Goal: Information Seeking & Learning: Learn about a topic

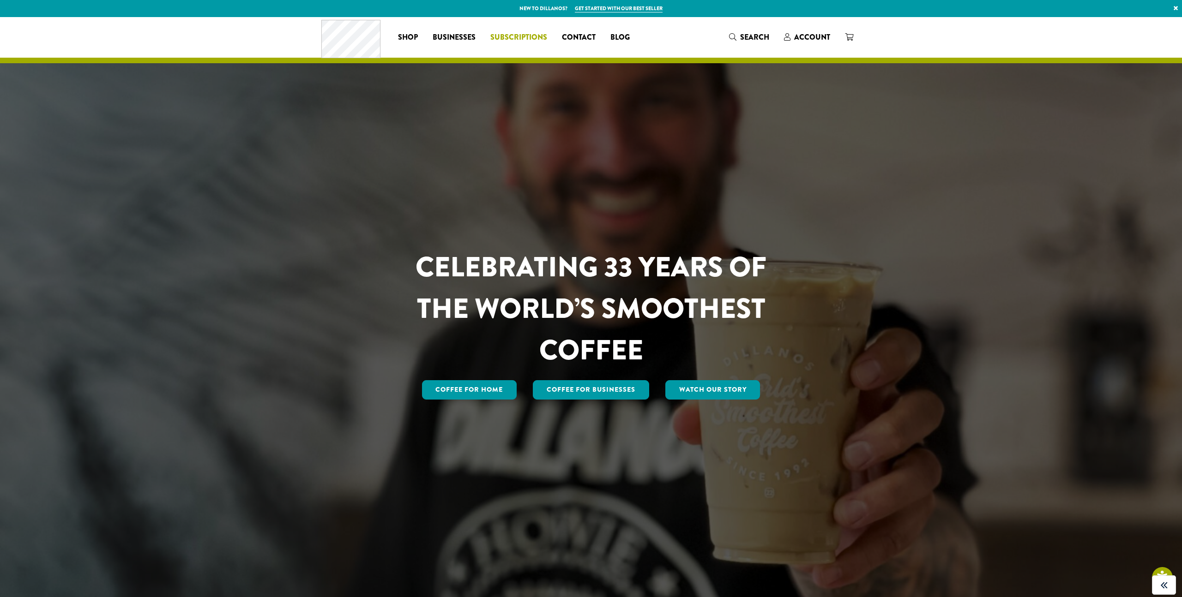
click at [517, 36] on span "Subscriptions" at bounding box center [518, 38] width 57 height 12
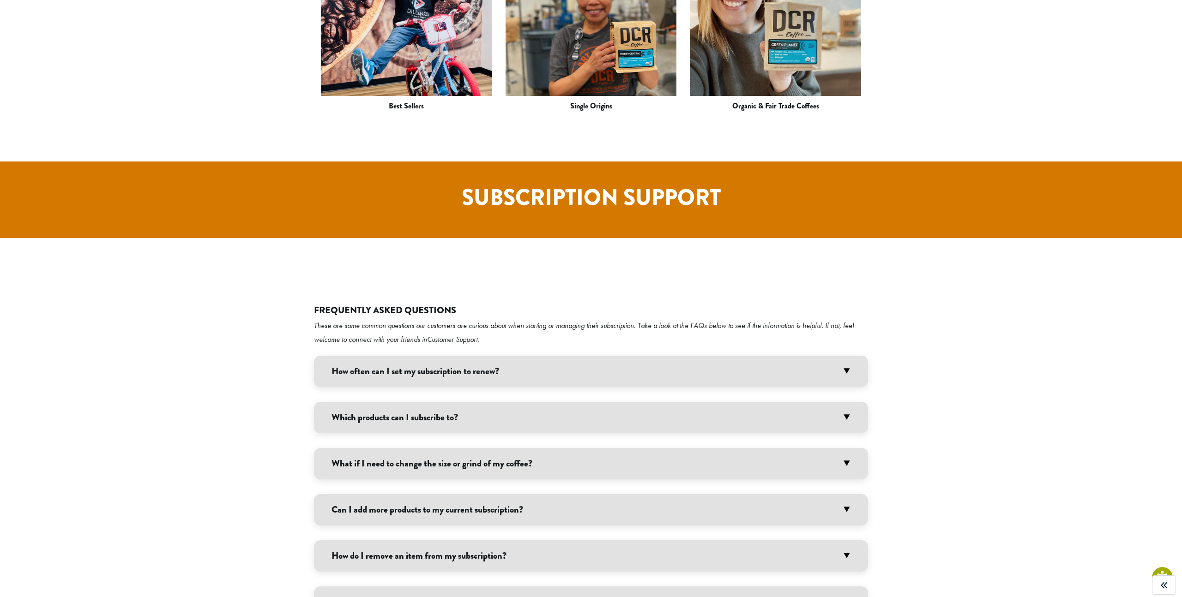
scroll to position [1533, 0]
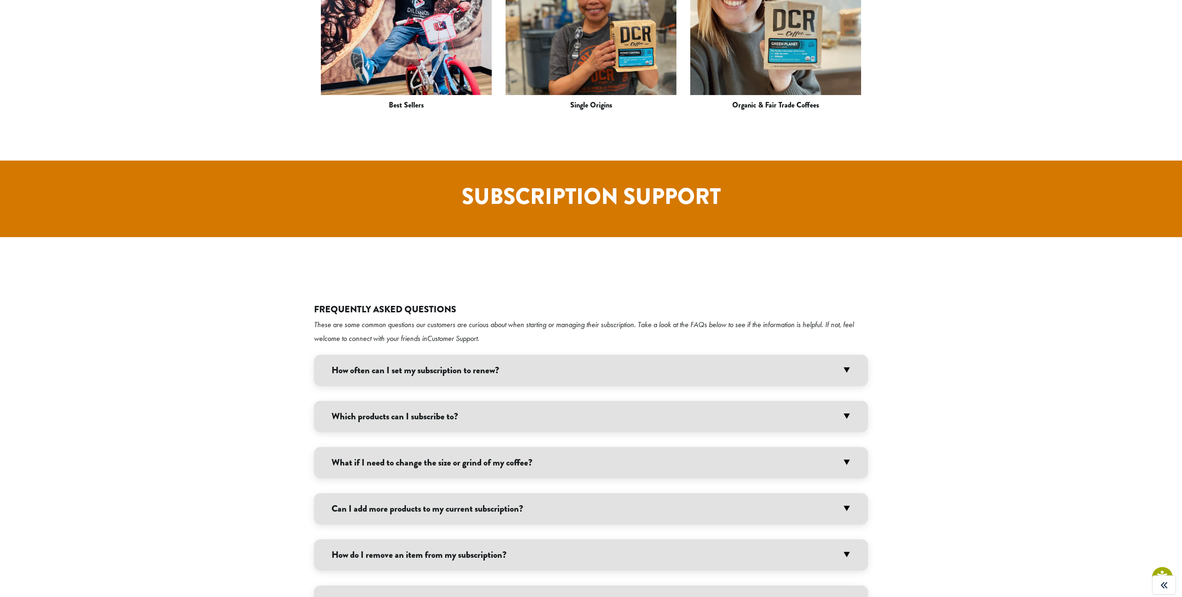
click at [409, 304] on div "Frequently Asked Questions These are some common questions our customers are cu…" at bounding box center [591, 483] width 554 height 359
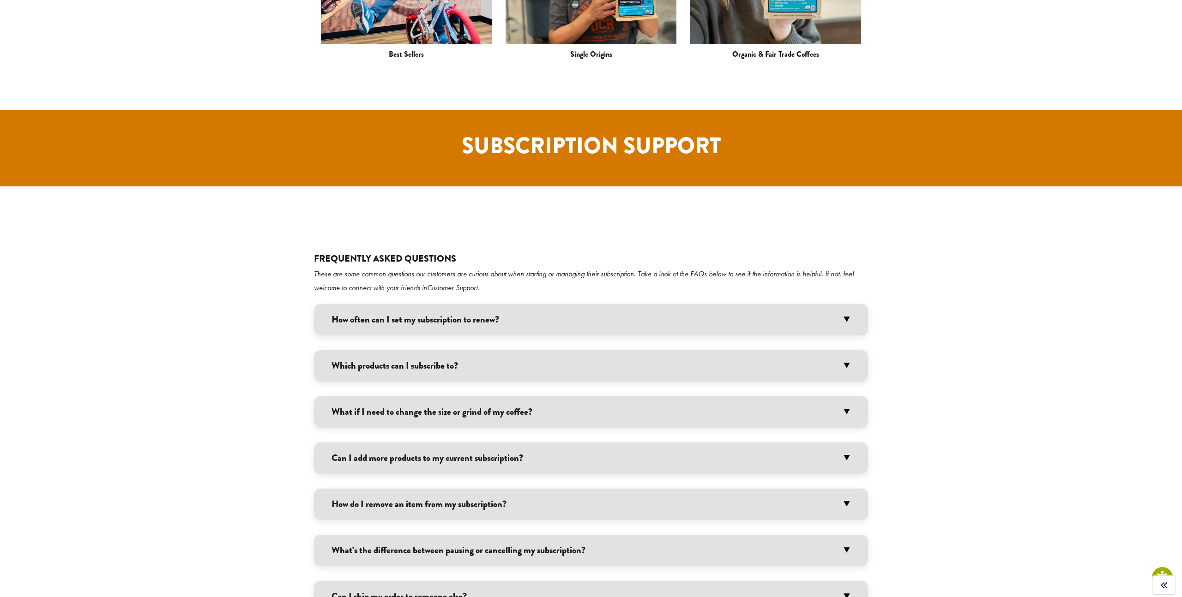
scroll to position [1596, 0]
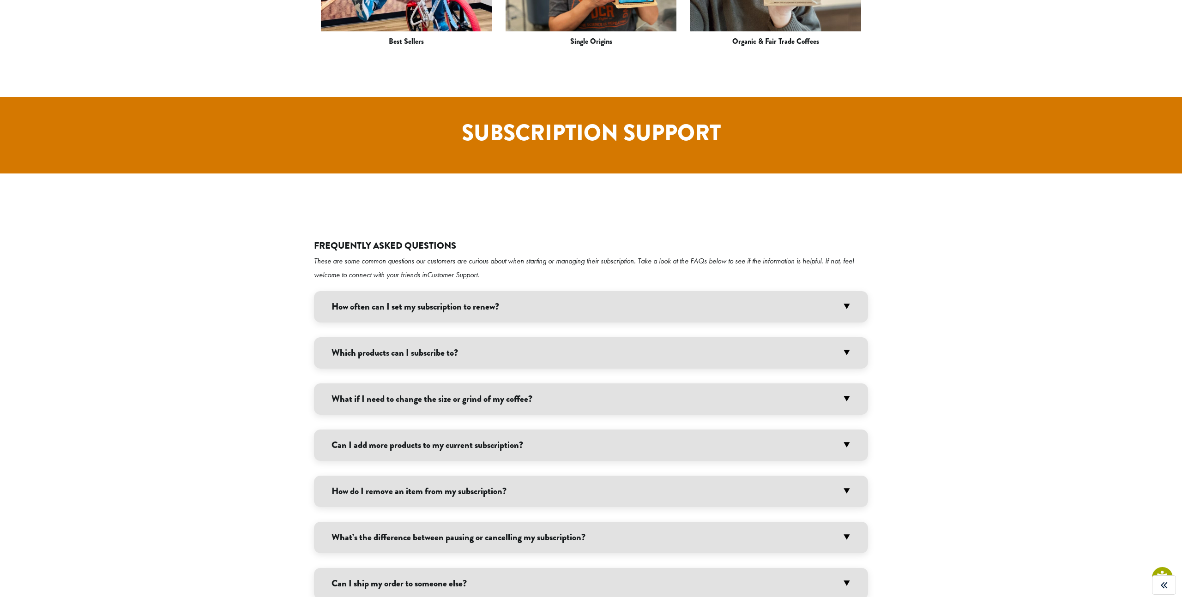
click at [409, 337] on h3 "Which products can I subscribe to?" at bounding box center [591, 352] width 554 height 31
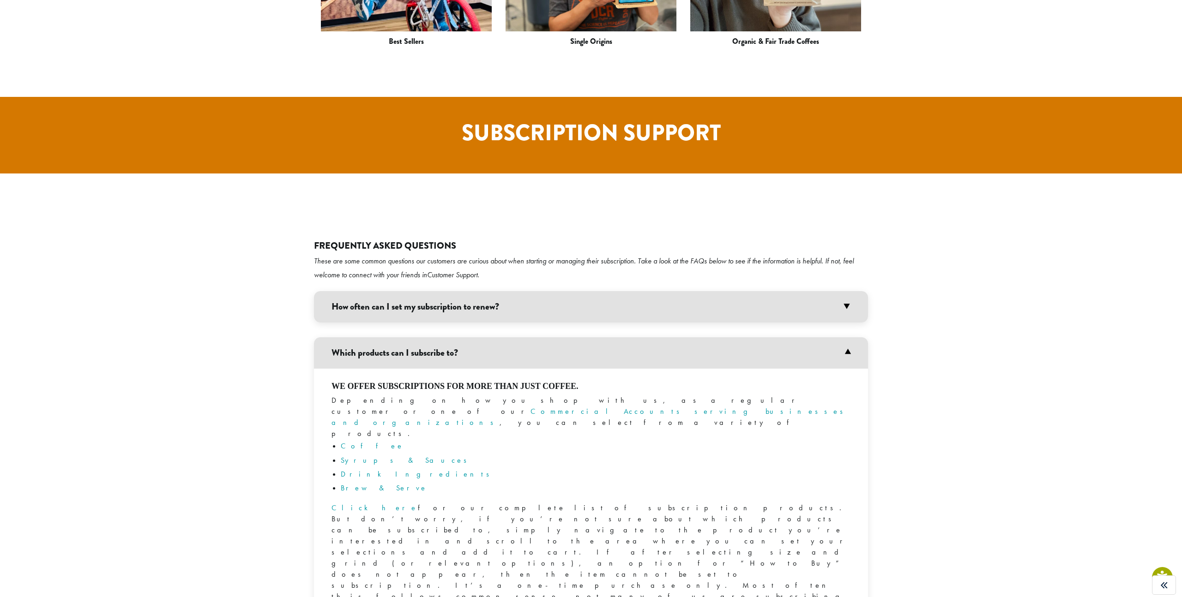
click at [407, 337] on h3 "Which products can I subscribe to?" at bounding box center [591, 352] width 554 height 31
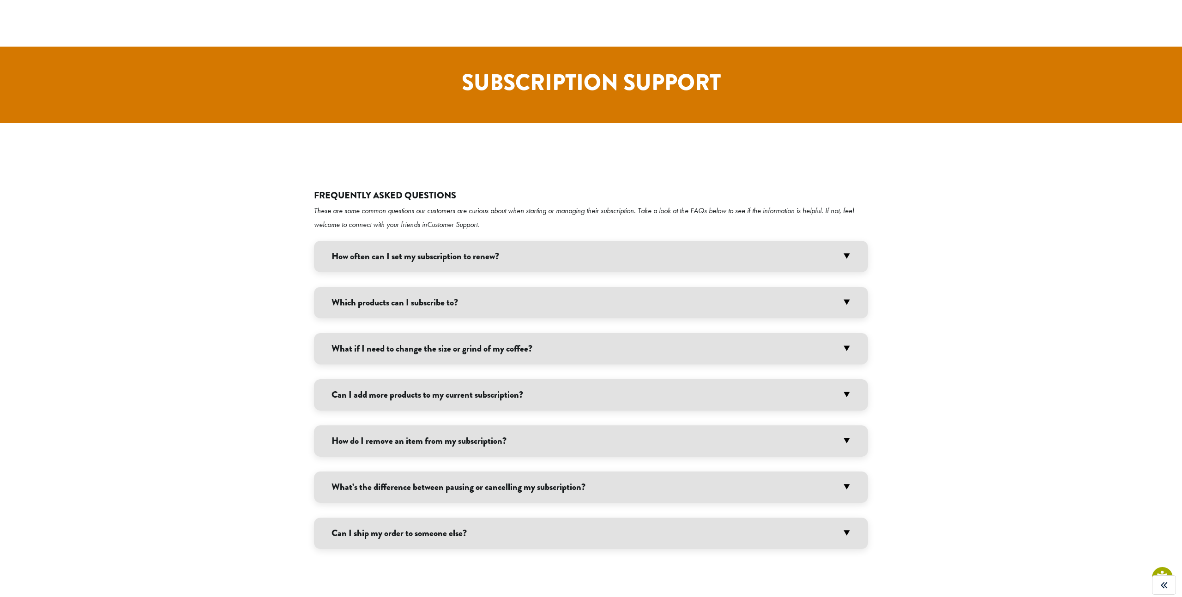
scroll to position [1679, 0]
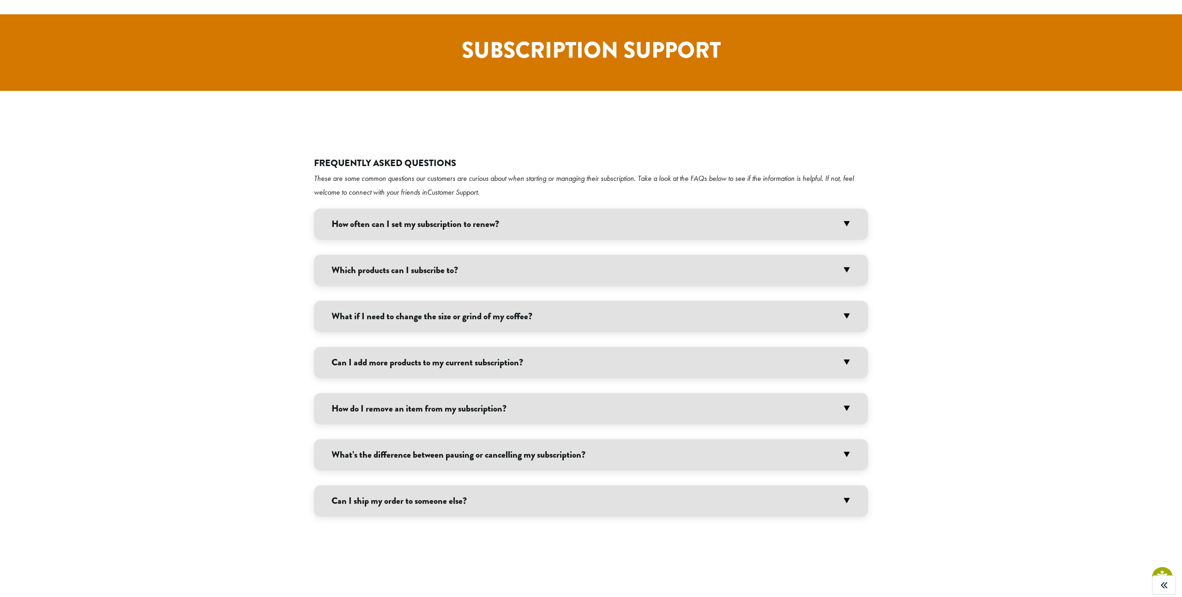
click at [407, 347] on h3 "Can I add more products to my current subscription?" at bounding box center [591, 362] width 554 height 31
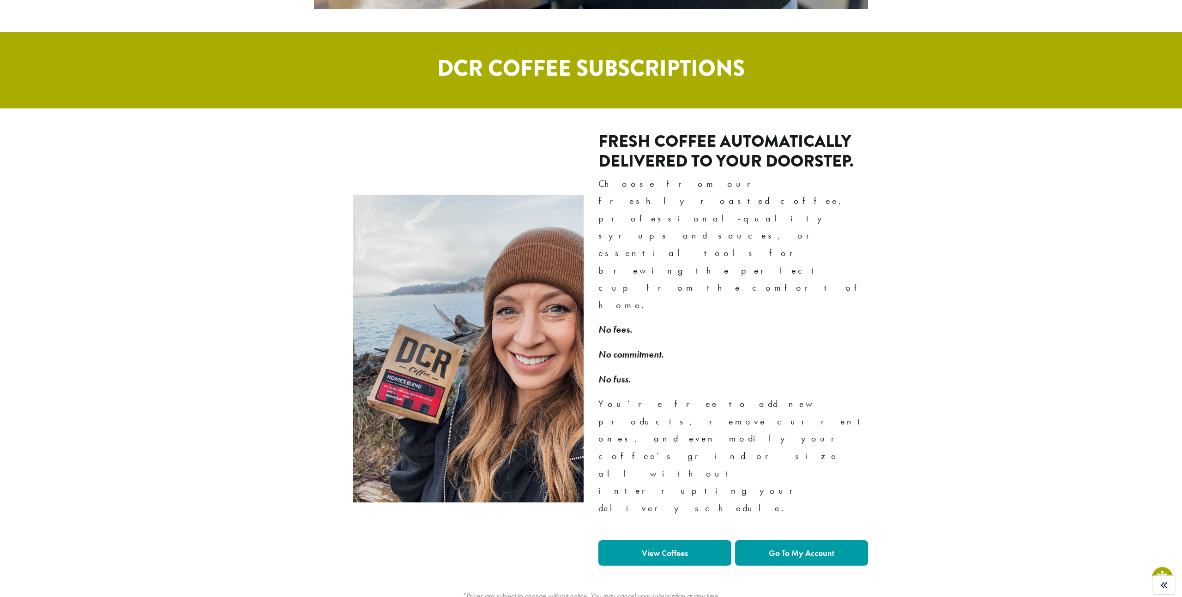
scroll to position [0, 0]
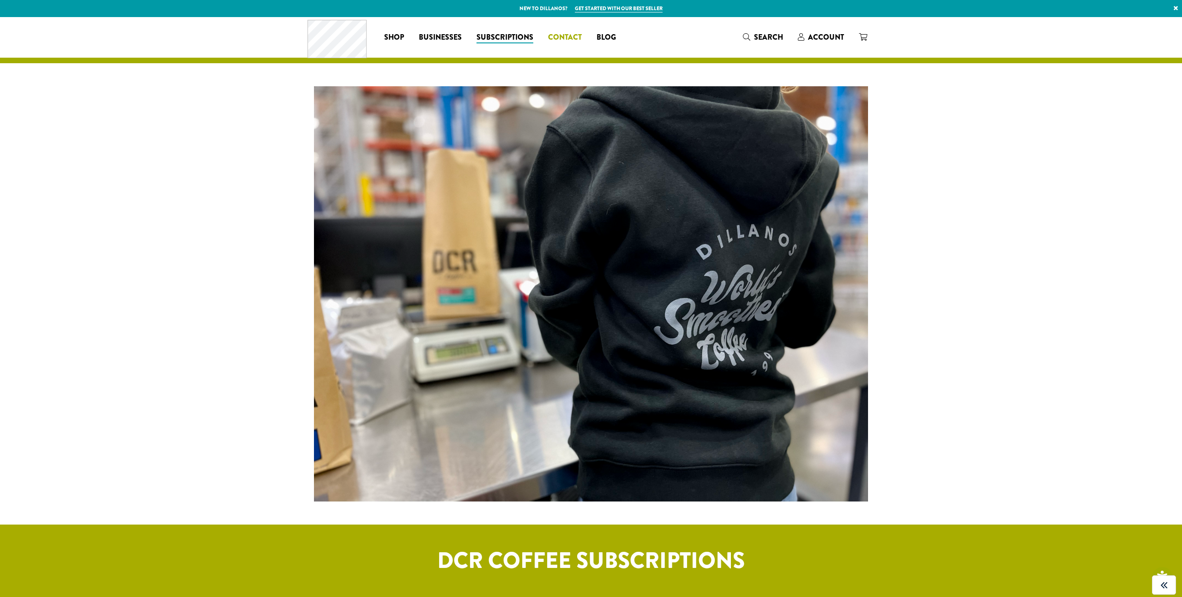
click at [566, 35] on span "Contact" at bounding box center [565, 38] width 34 height 12
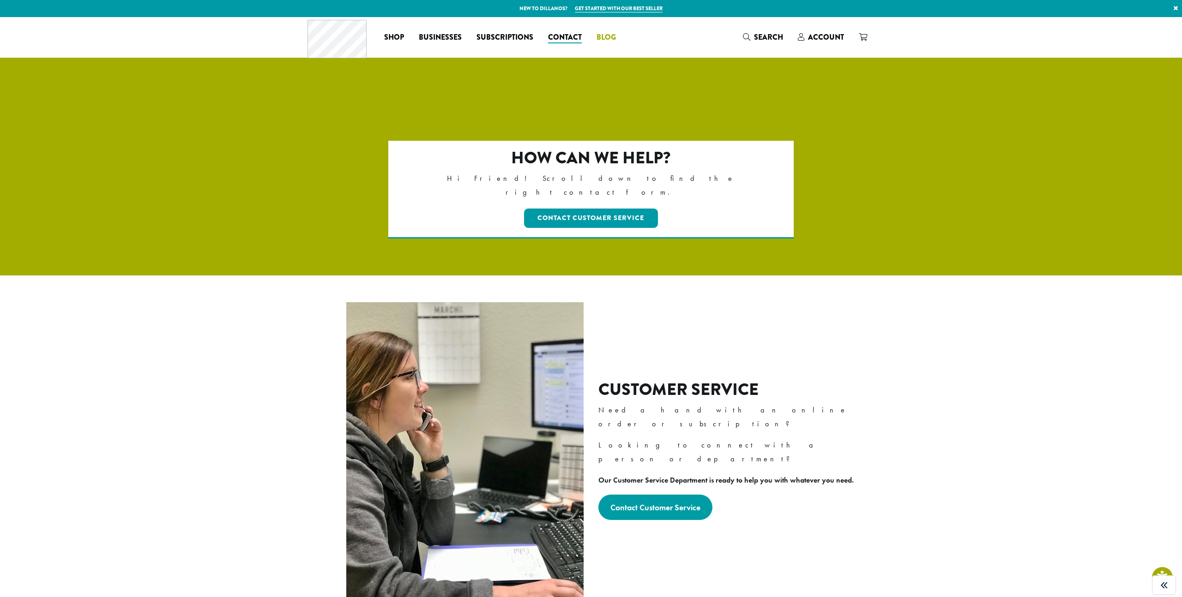
click at [608, 37] on span "Blog" at bounding box center [605, 38] width 19 height 12
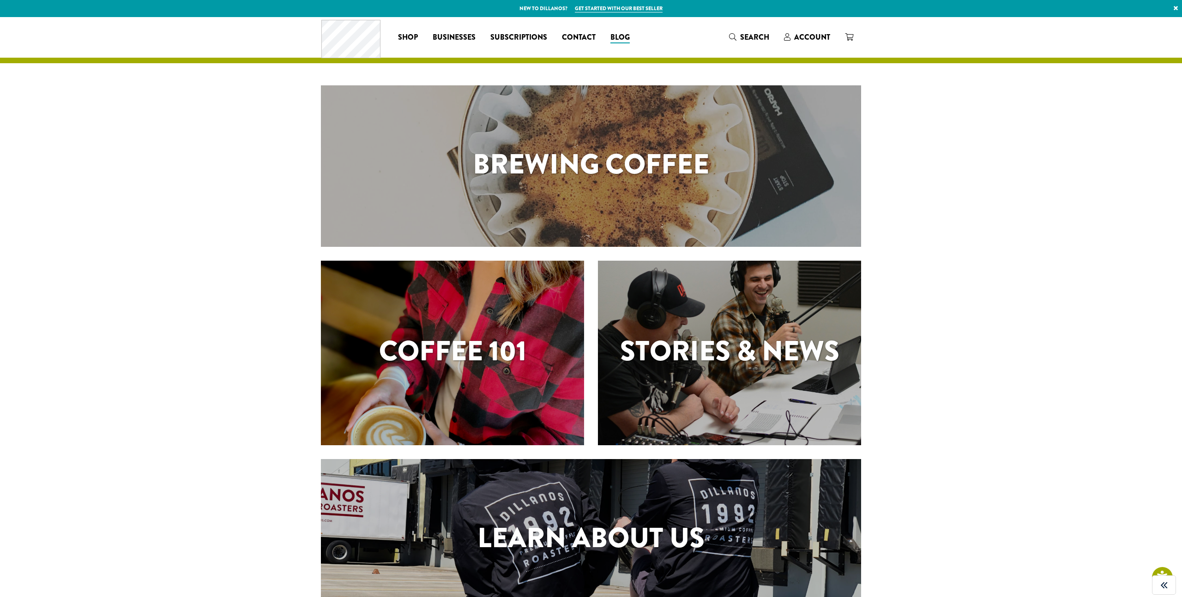
click at [472, 366] on h1 "Coffee 101" at bounding box center [452, 352] width 263 height 42
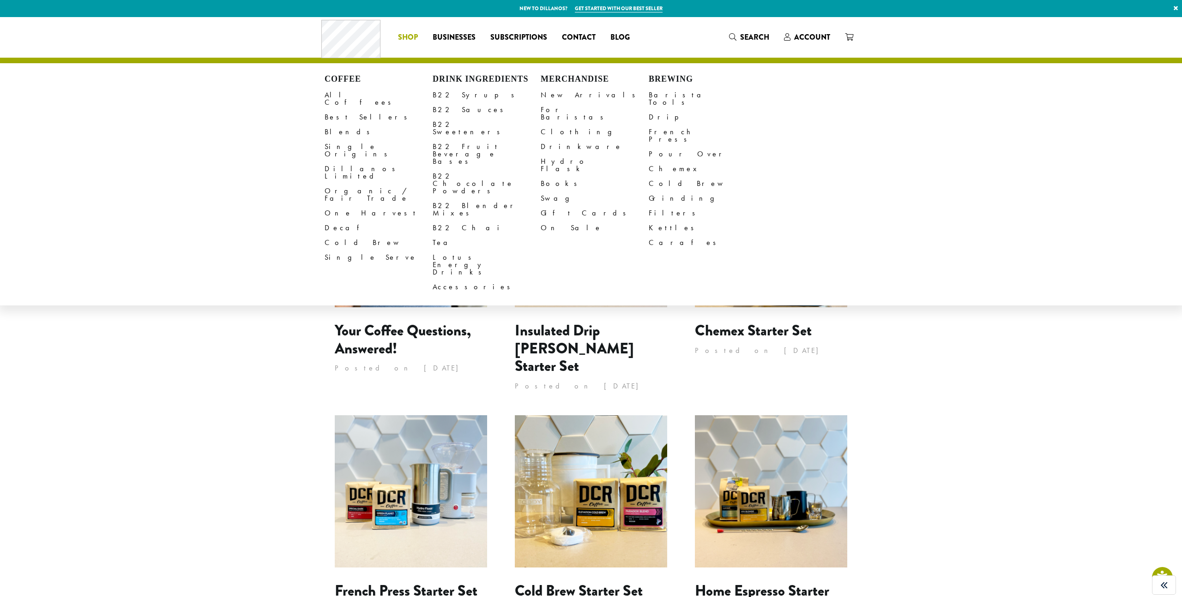
click at [408, 41] on span "Shop" at bounding box center [408, 38] width 20 height 12
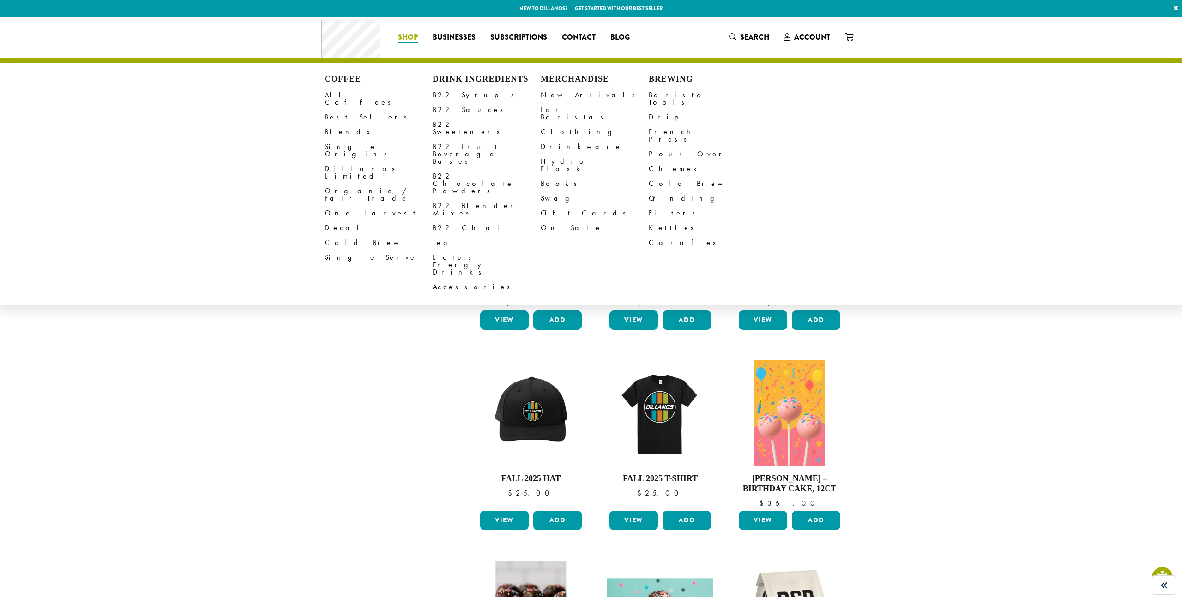
click at [350, 77] on h4 "Coffee" at bounding box center [379, 79] width 108 height 10
click at [349, 92] on link "All Coffees" at bounding box center [379, 99] width 108 height 22
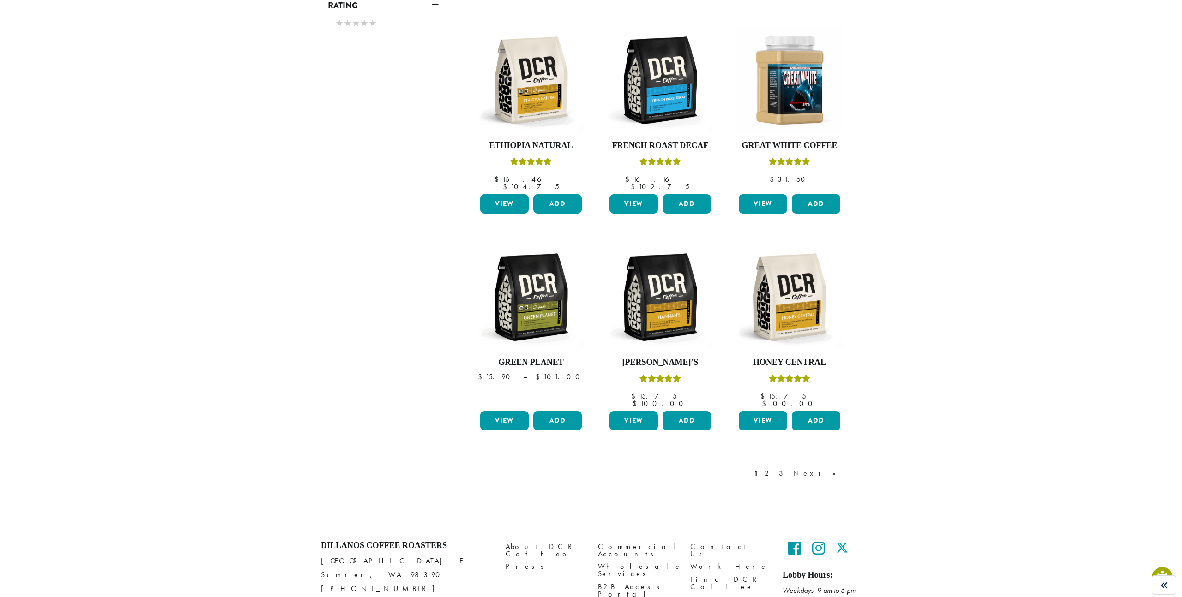
scroll to position [556, 0]
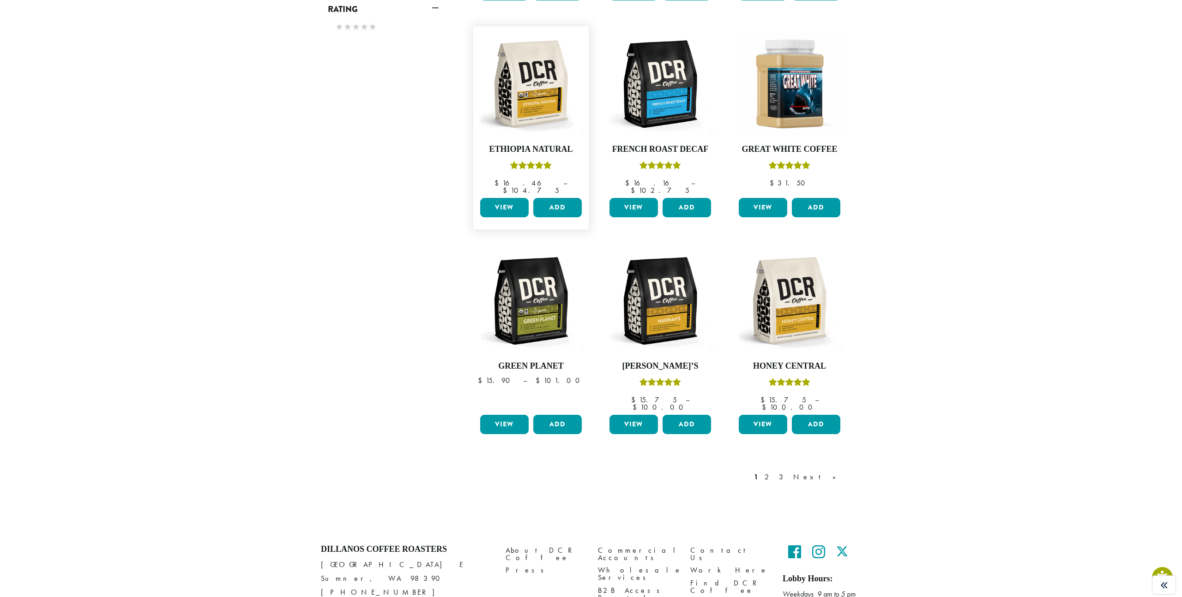
click at [509, 198] on link "View" at bounding box center [504, 207] width 48 height 19
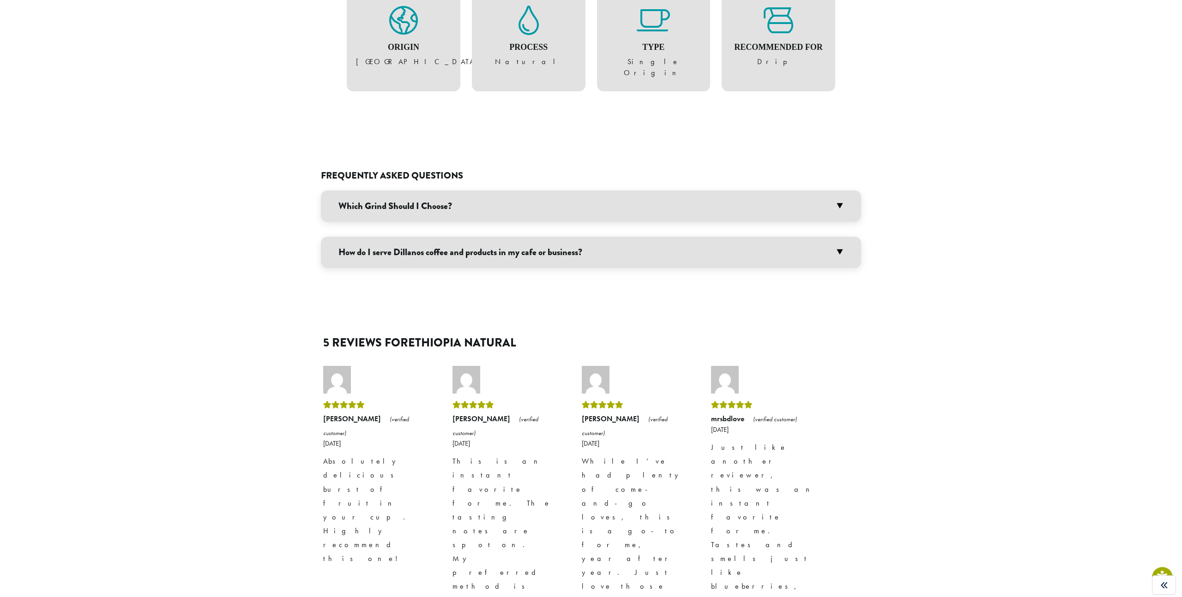
scroll to position [630, 0]
click at [435, 189] on h3 "Which Grind Should I Choose?" at bounding box center [591, 204] width 540 height 31
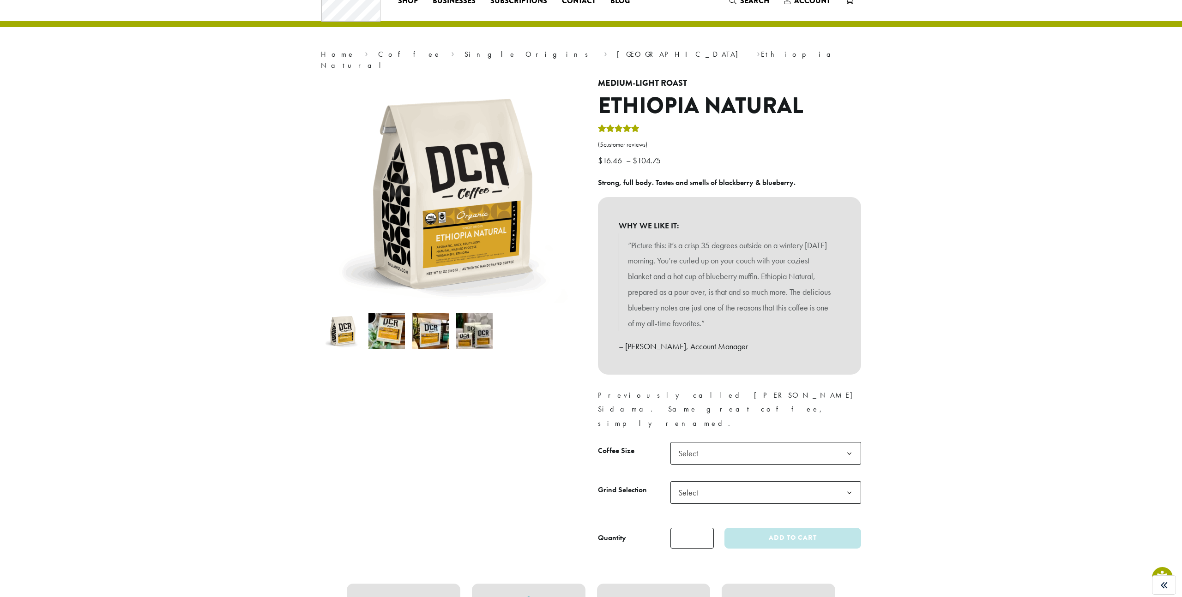
scroll to position [0, 0]
